Goal: Book appointment/travel/reservation

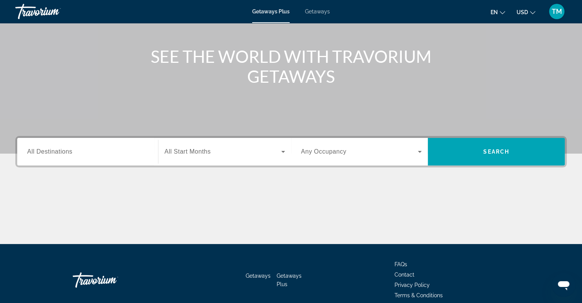
scroll to position [80, 0]
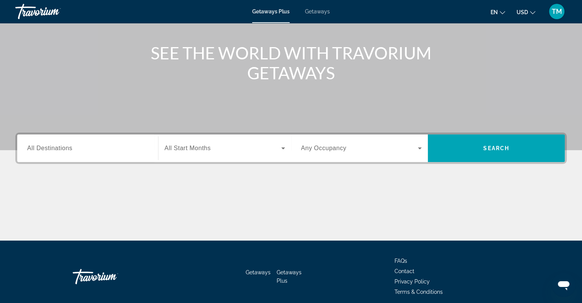
click at [287, 149] on icon "Search widget" at bounding box center [283, 148] width 9 height 9
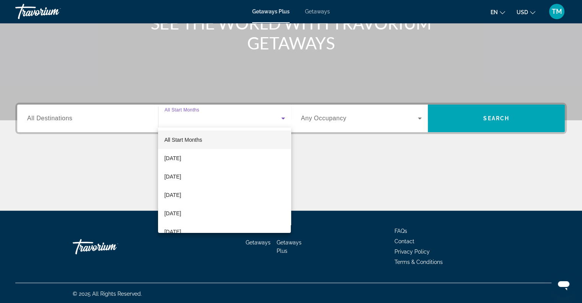
scroll to position [111, 0]
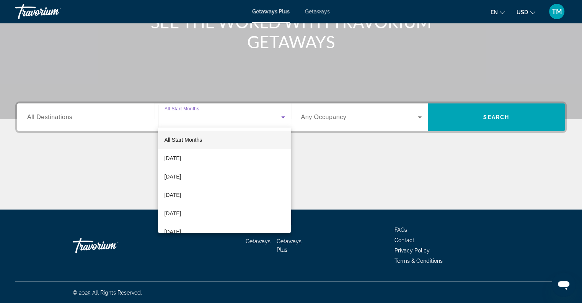
click at [121, 118] on div at bounding box center [291, 151] width 582 height 303
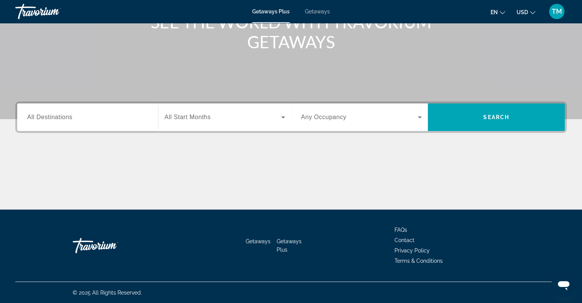
click at [100, 126] on div "Search widget" at bounding box center [87, 117] width 121 height 22
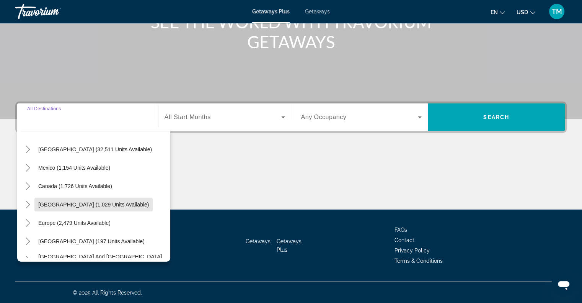
scroll to position [24, 0]
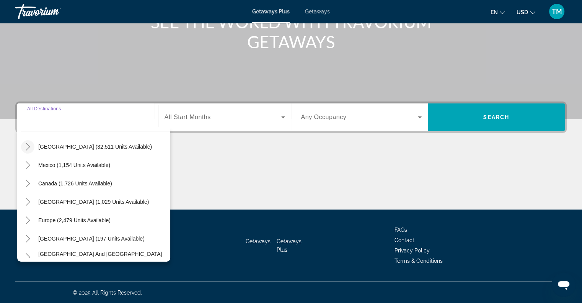
click at [28, 144] on icon "Toggle United States (32,511 units available)" at bounding box center [28, 147] width 8 height 8
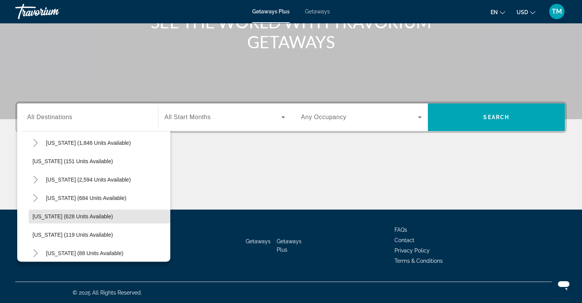
scroll to position [376, 0]
click at [38, 180] on icon "Toggle Nevada (2,594 units available)" at bounding box center [36, 180] width 8 height 8
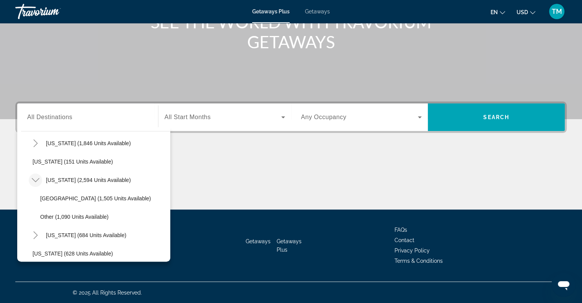
click at [109, 198] on span "[GEOGRAPHIC_DATA] (1,505 units available)" at bounding box center [95, 198] width 111 height 6
type input "**********"
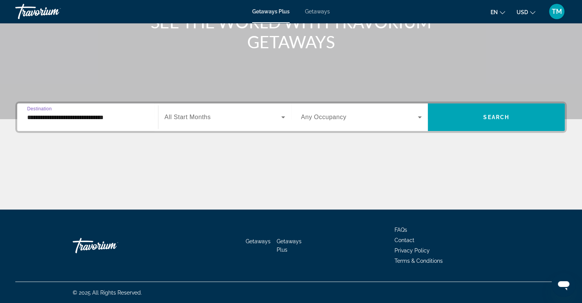
click at [250, 121] on span "Search widget" at bounding box center [223, 117] width 117 height 9
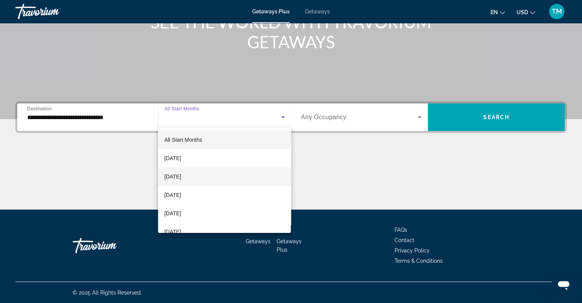
click at [181, 172] on span "[DATE]" at bounding box center [172, 176] width 17 height 9
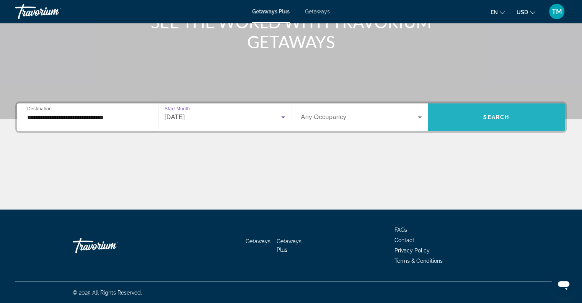
click at [484, 114] on span "Search" at bounding box center [496, 117] width 26 height 6
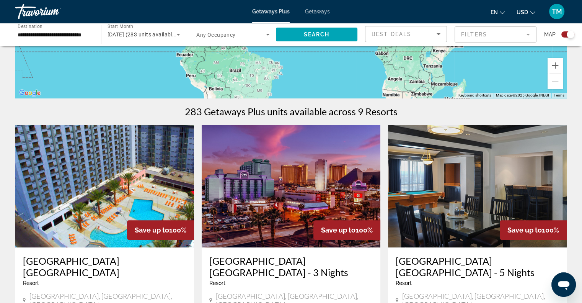
scroll to position [192, 0]
